Goal: Transaction & Acquisition: Subscribe to service/newsletter

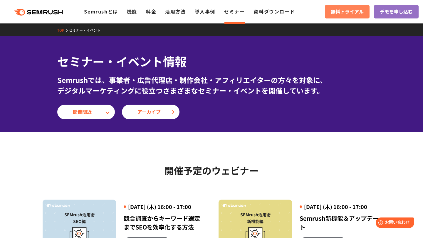
click at [347, 14] on span "無料トライアル" at bounding box center [346, 12] width 33 height 8
click at [147, 12] on link "料金" at bounding box center [151, 11] width 10 height 7
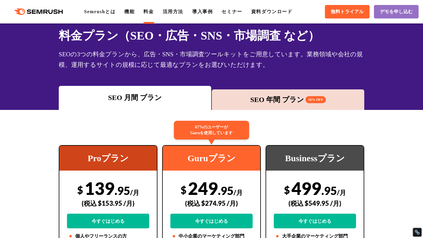
click at [258, 97] on div "SEO 年間 プラン 16% OFF" at bounding box center [287, 99] width 146 height 11
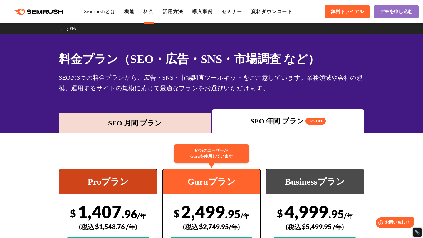
click at [162, 118] on div "SEO 月間 プラン" at bounding box center [135, 123] width 146 height 11
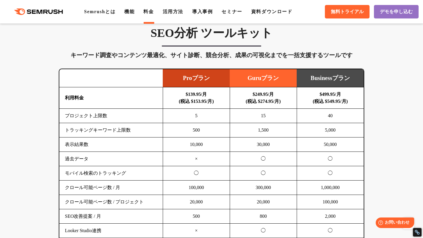
scroll to position [411, 0]
